Goal: Task Accomplishment & Management: Complete application form

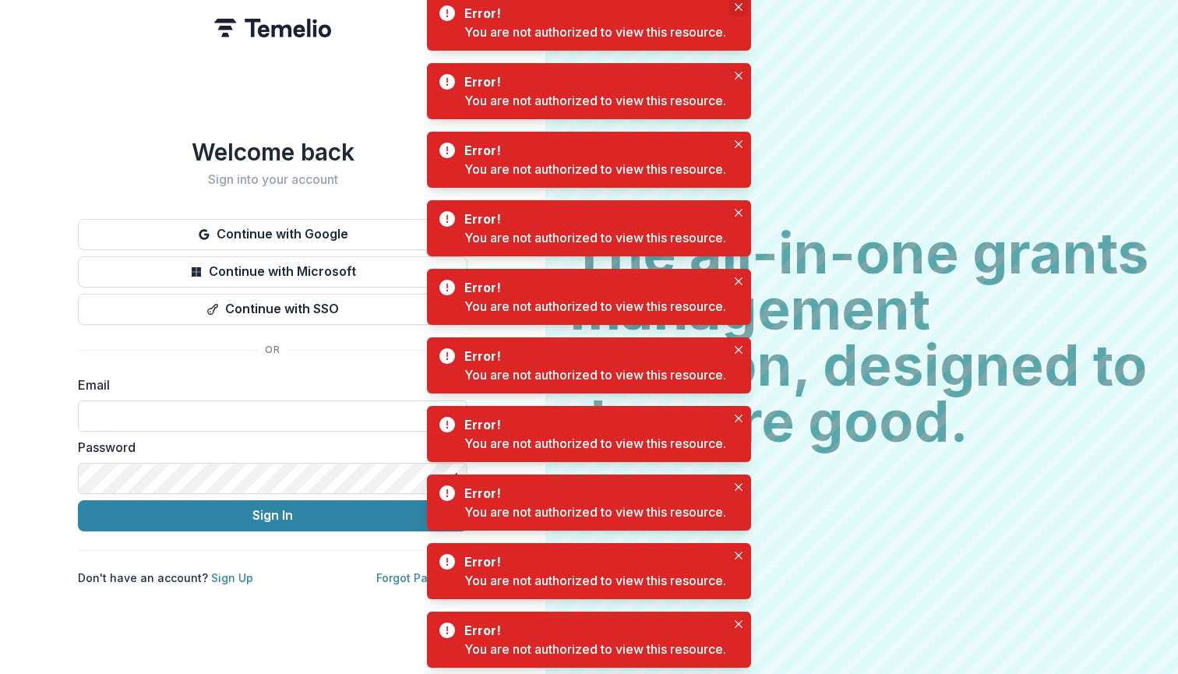
click at [738, 9] on icon "Close" at bounding box center [739, 7] width 8 height 8
click at [739, 77] on icon "Close" at bounding box center [739, 76] width 8 height 8
click at [736, 22] on div "Error! You are not authorized to view this resource." at bounding box center [589, 23] width 324 height 56
click at [741, 12] on button "Close" at bounding box center [738, 7] width 19 height 19
click at [739, 8] on icon "Close" at bounding box center [739, 7] width 8 height 8
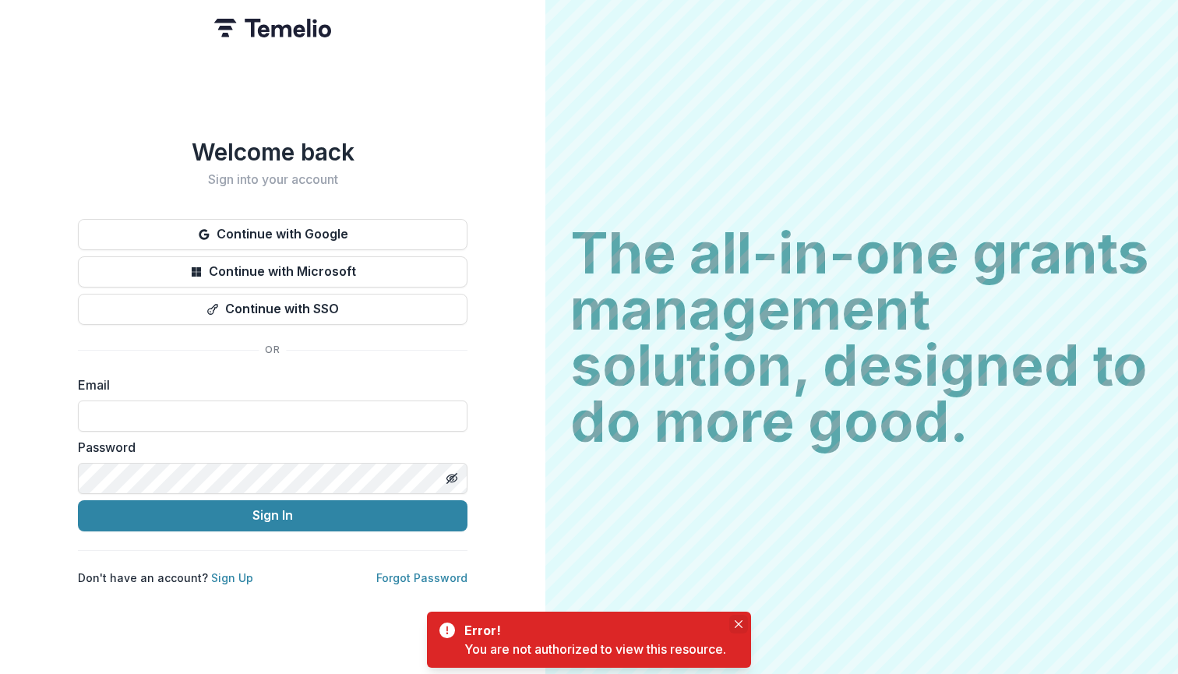
click at [742, 626] on icon "Close" at bounding box center [739, 624] width 8 height 8
